Goal: Task Accomplishment & Management: Manage account settings

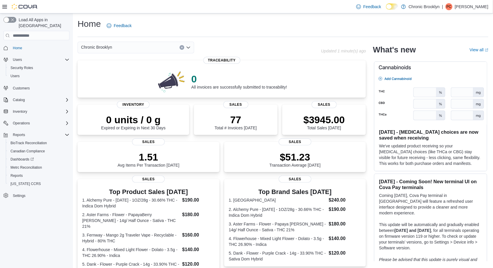
click at [481, 6] on p "[PERSON_NAME]" at bounding box center [472, 6] width 34 height 7
click at [455, 57] on span "Sign Out" at bounding box center [451, 58] width 16 height 6
